Goal: Use online tool/utility

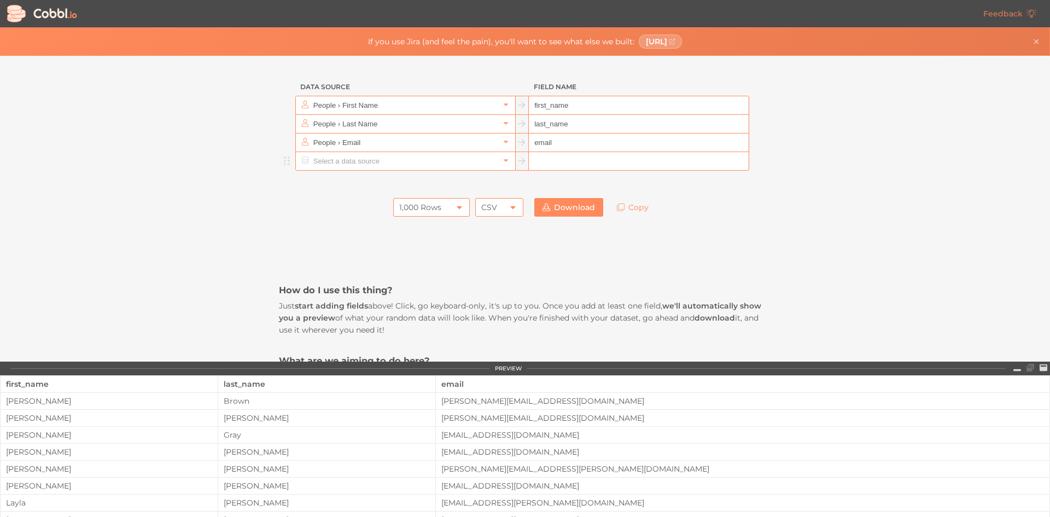
click at [450, 160] on input "text" at bounding box center [405, 161] width 189 height 18
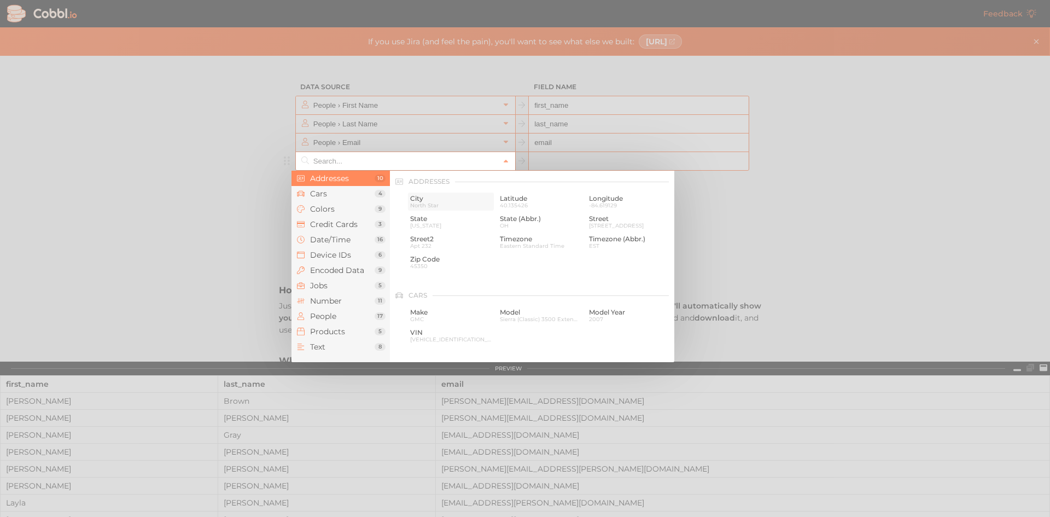
click at [430, 197] on span "City" at bounding box center [451, 199] width 82 height 8
type input "Addresses › City"
type input "city"
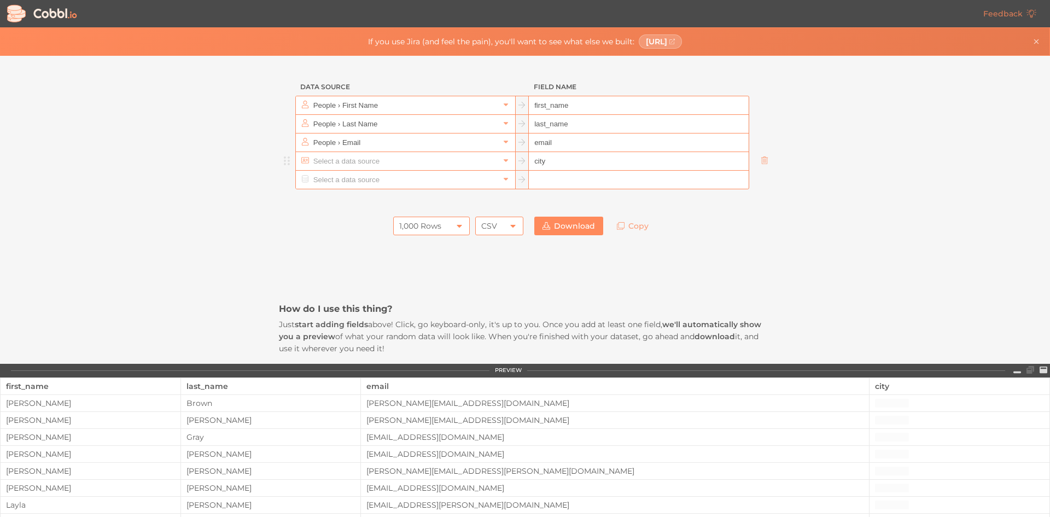
click at [400, 155] on input "text" at bounding box center [405, 161] width 189 height 18
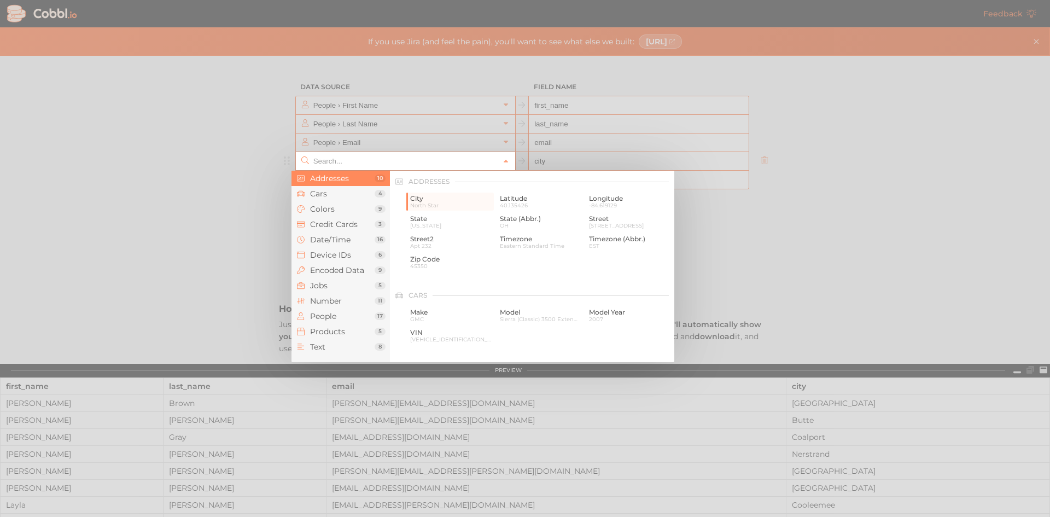
click at [388, 142] on div at bounding box center [525, 258] width 1050 height 517
type input "Addresses › City"
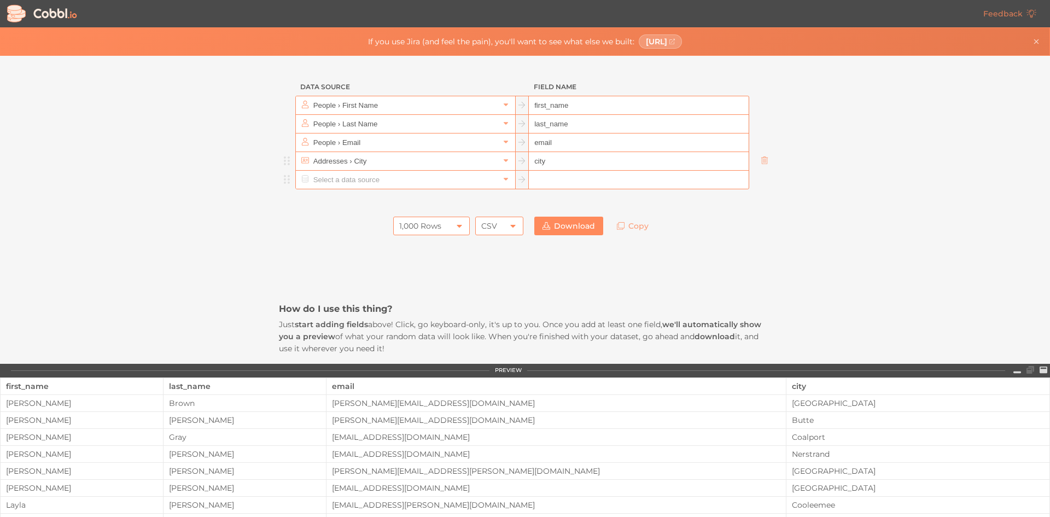
click at [370, 183] on input "text" at bounding box center [405, 180] width 189 height 18
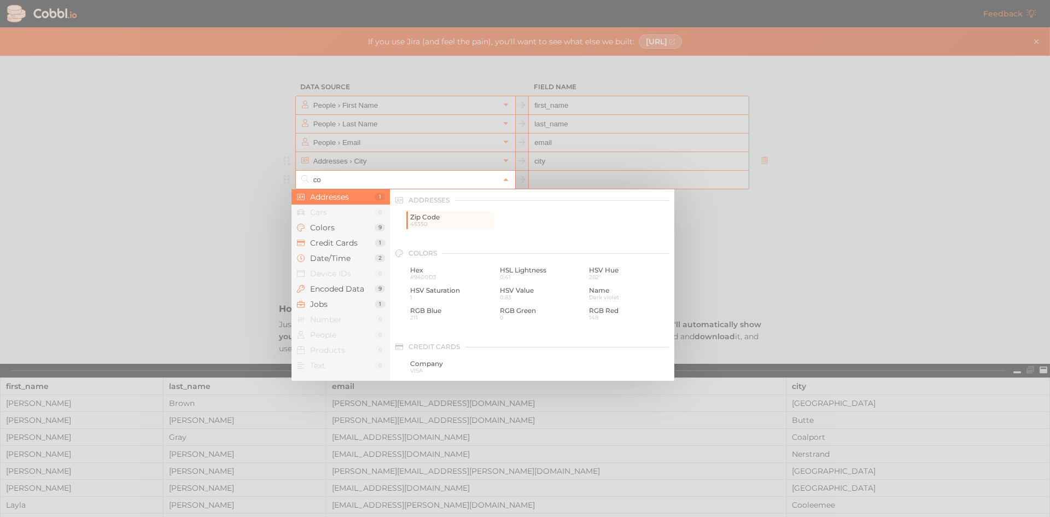
type input "c"
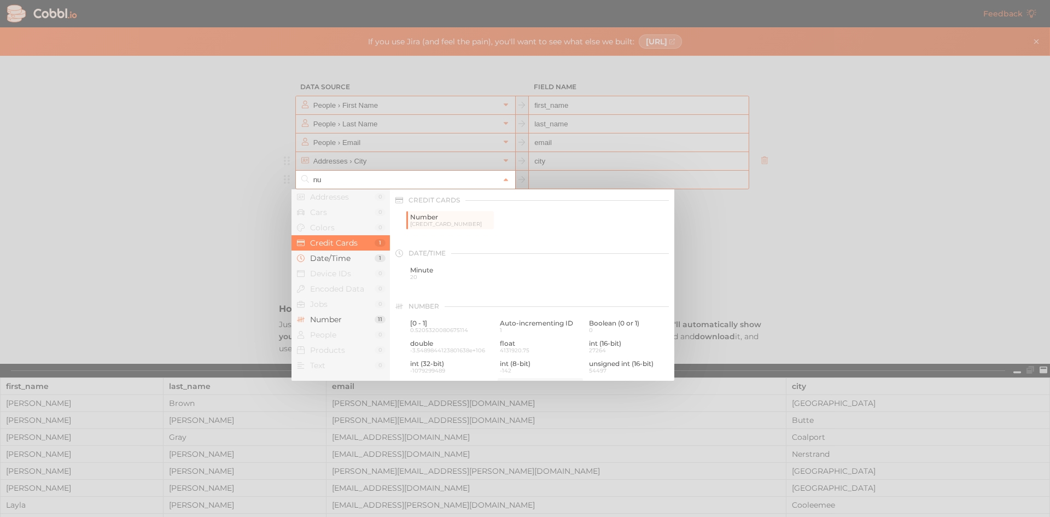
type input "n"
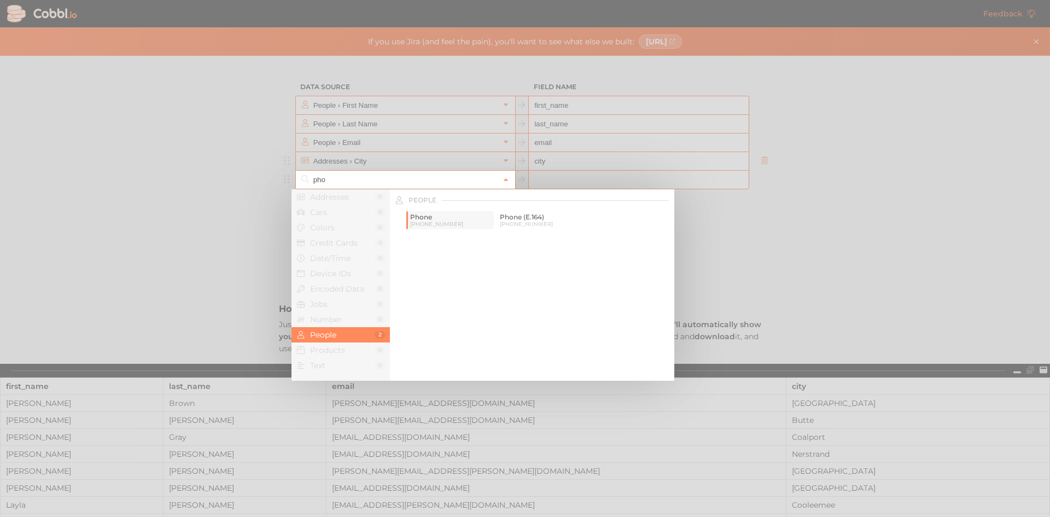
click at [481, 224] on span "[PHONE_NUMBER]" at bounding box center [451, 224] width 82 height 6
type input "People › Phone"
type input "phone"
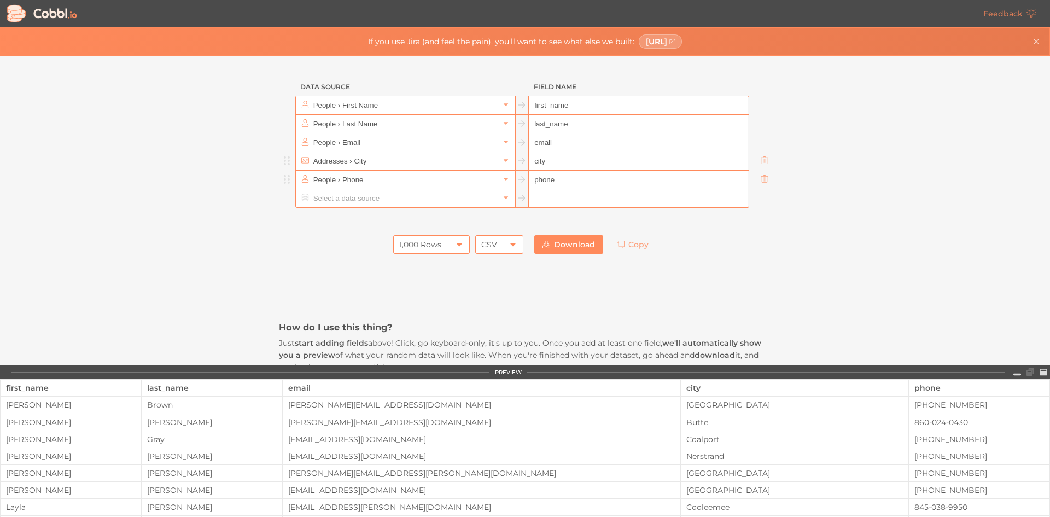
click at [556, 181] on input "phone" at bounding box center [638, 180] width 219 height 19
click at [533, 179] on input "phone" at bounding box center [638, 180] width 219 height 19
click at [564, 243] on link "Download" at bounding box center [568, 244] width 69 height 19
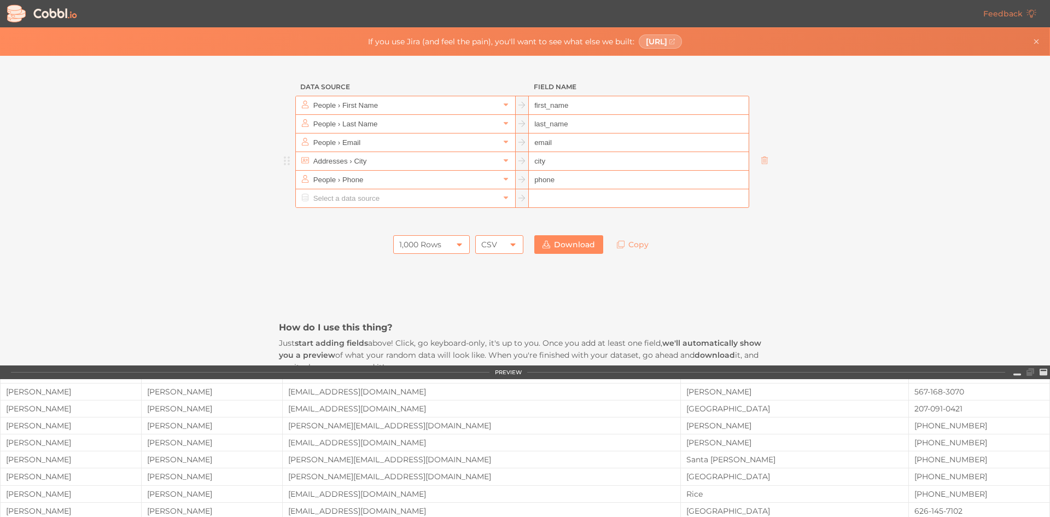
scroll to position [304, 0]
